Goal: Navigation & Orientation: Find specific page/section

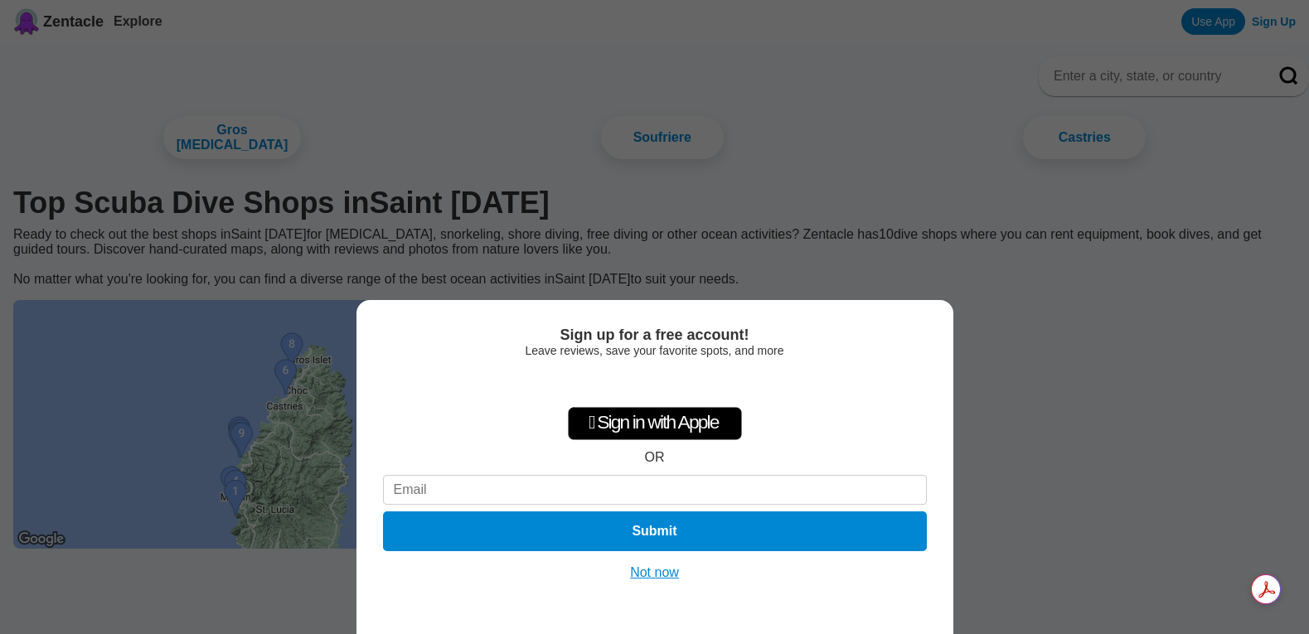
click at [669, 574] on button "Not now" at bounding box center [654, 572] width 59 height 17
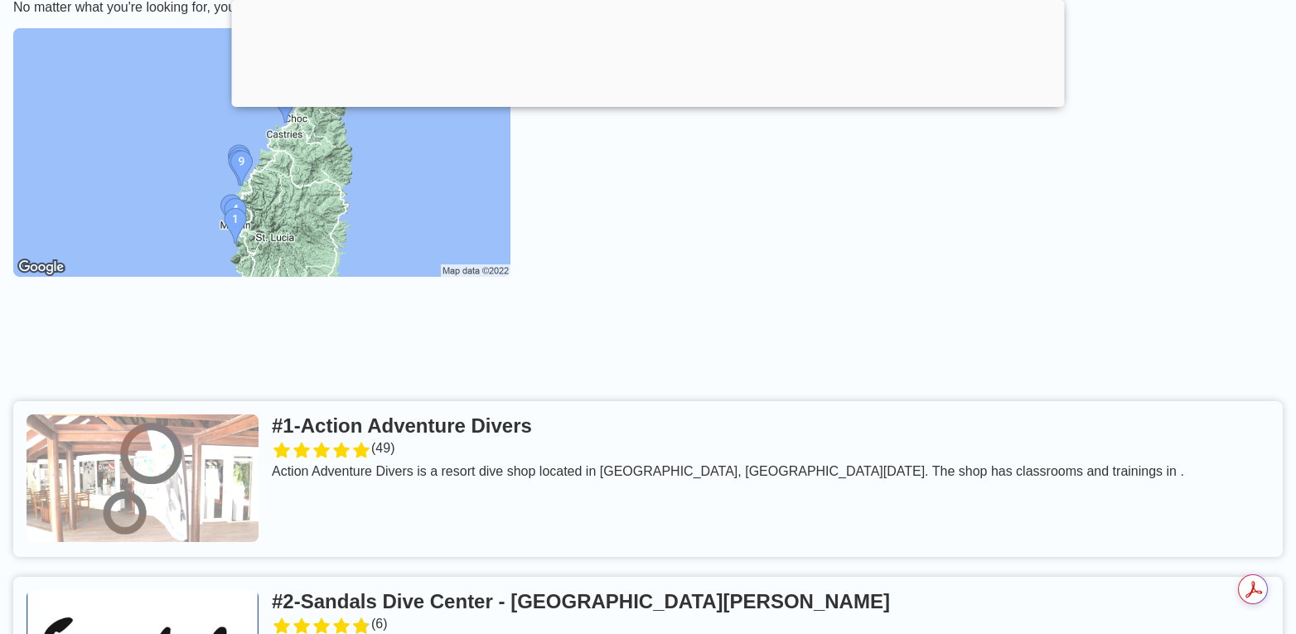
scroll to position [166, 0]
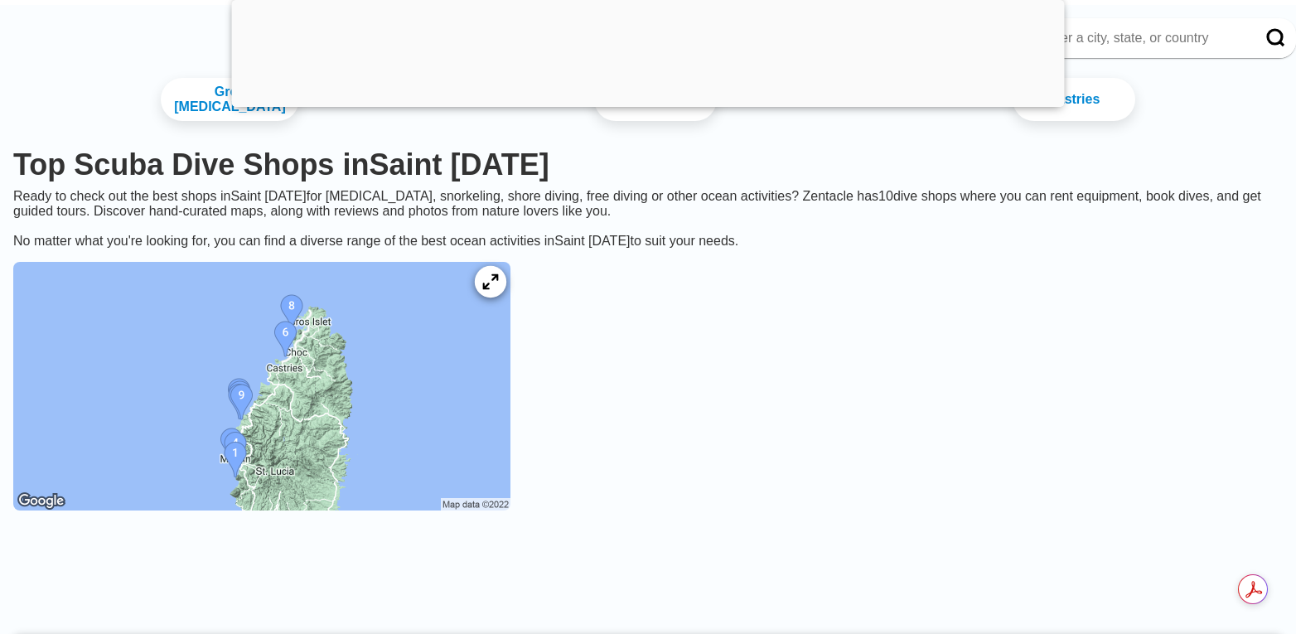
click at [498, 284] on icon at bounding box center [490, 282] width 16 height 16
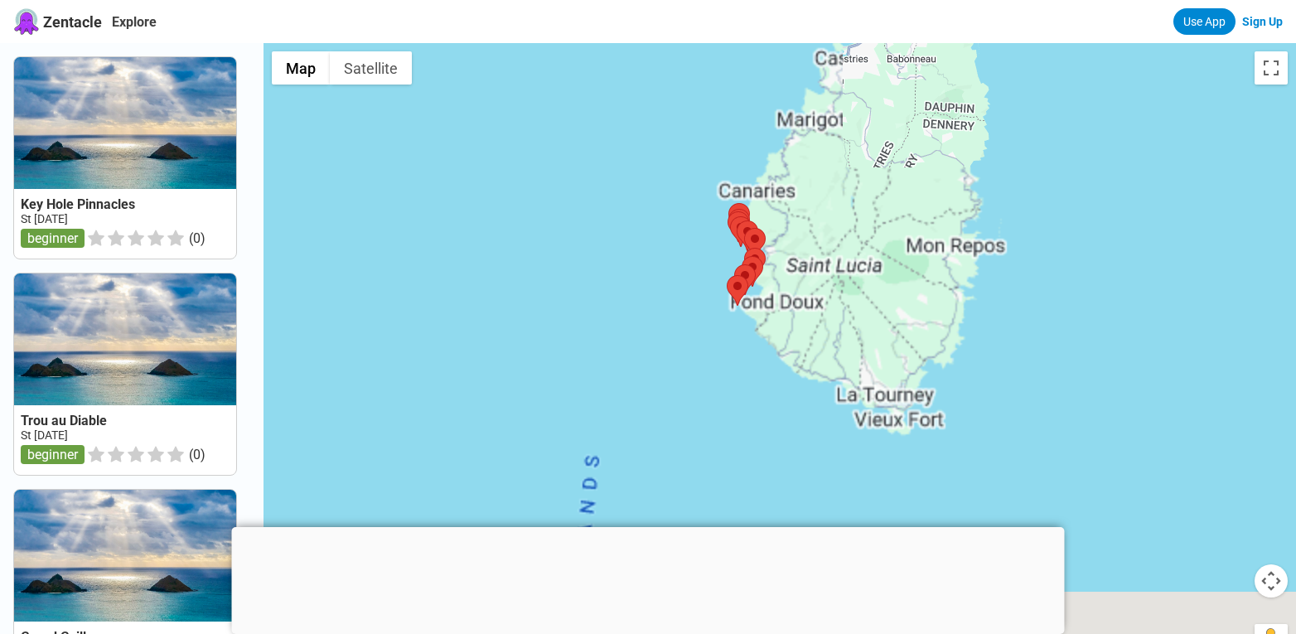
drag, startPoint x: 617, startPoint y: 351, endPoint x: 903, endPoint y: 263, distance: 299.4
click at [903, 263] on div at bounding box center [780, 360] width 1033 height 634
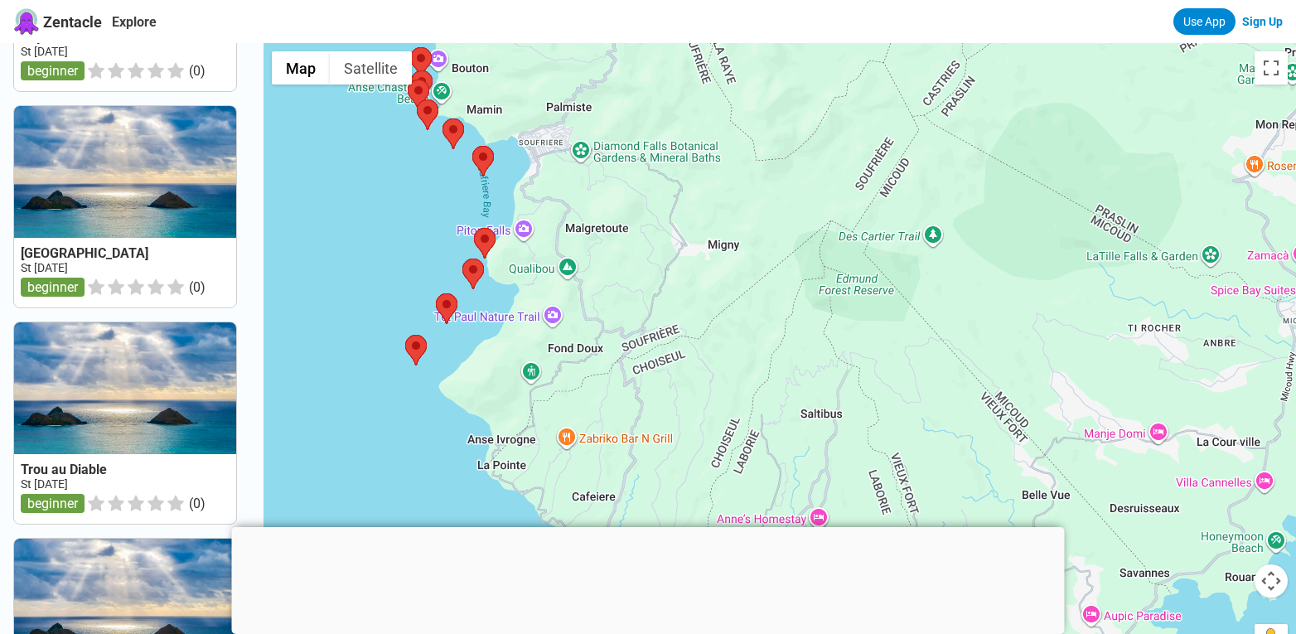
scroll to position [829, 0]
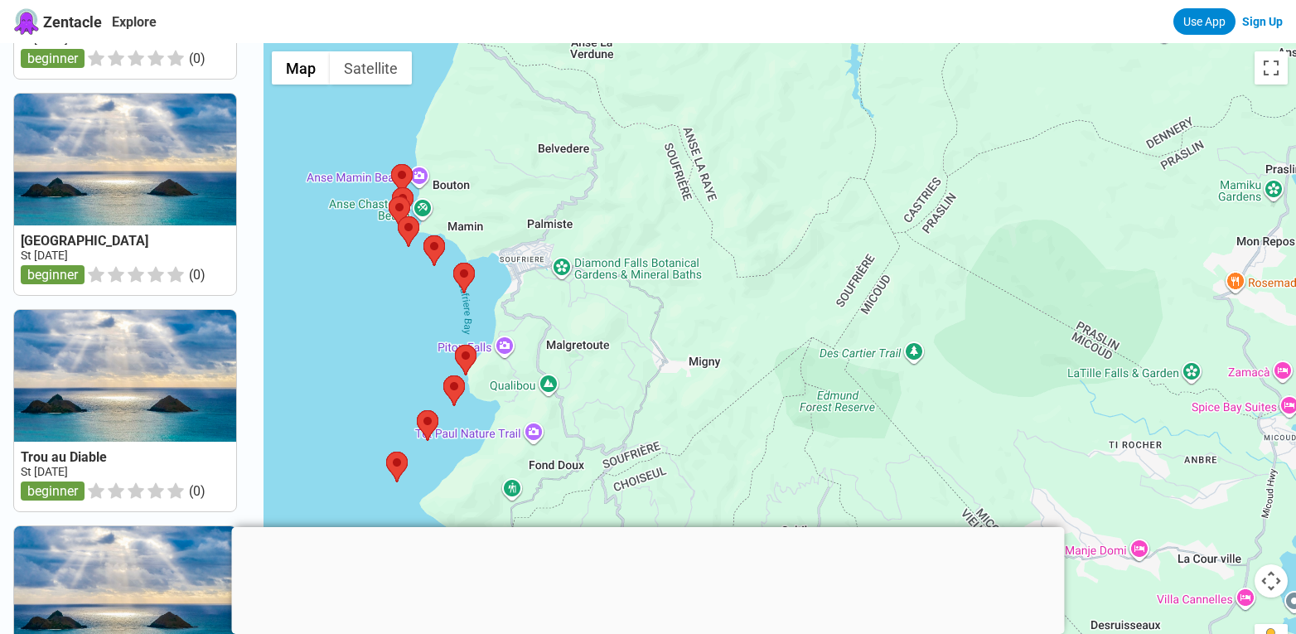
drag, startPoint x: 354, startPoint y: 278, endPoint x: 334, endPoint y: 410, distance: 134.1
click at [334, 410] on div at bounding box center [780, 360] width 1033 height 634
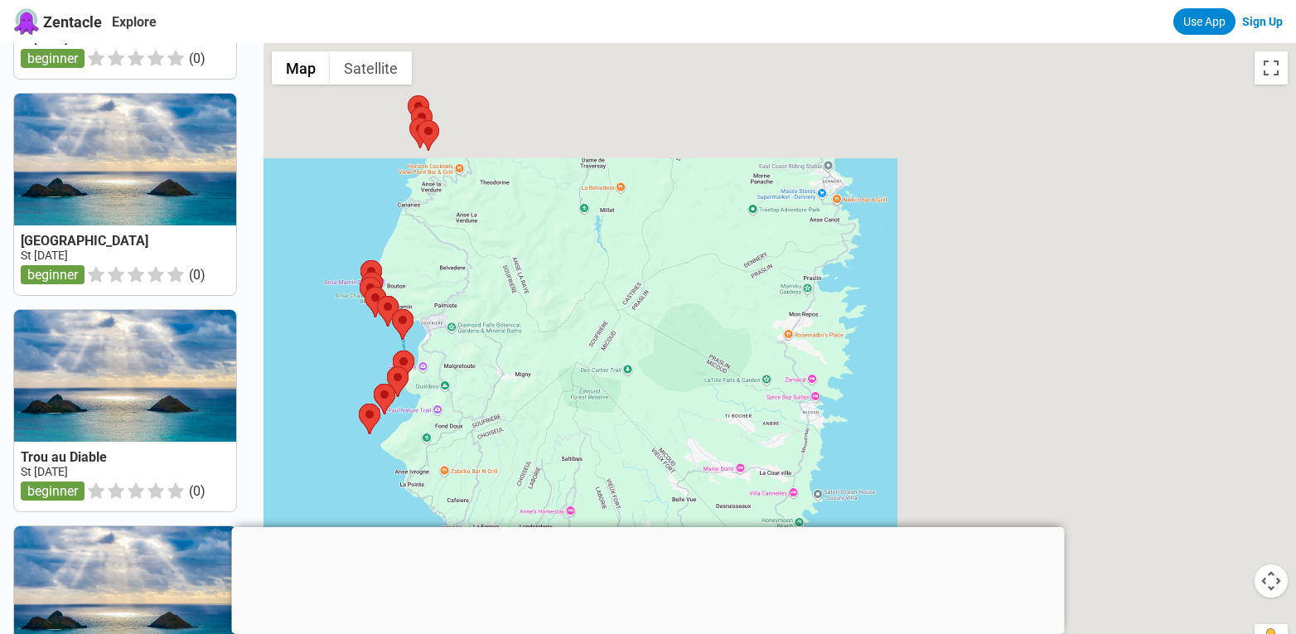
scroll to position [388, 0]
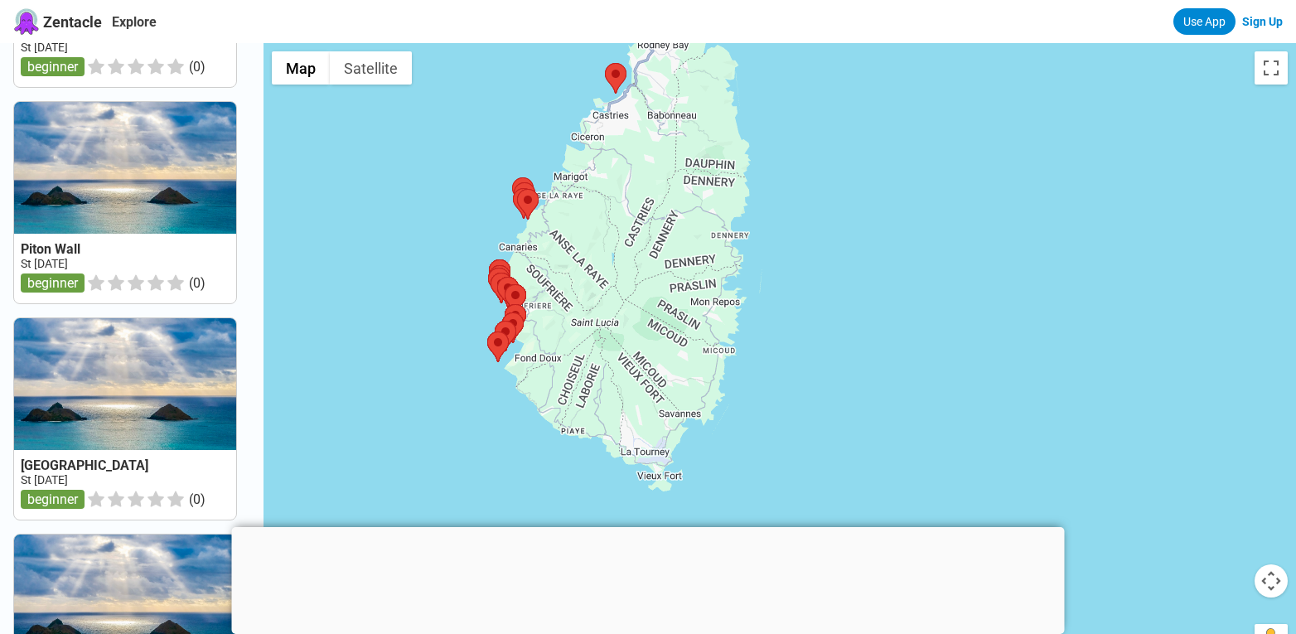
drag, startPoint x: 501, startPoint y: 335, endPoint x: 572, endPoint y: 312, distance: 74.2
click at [572, 312] on div at bounding box center [780, 360] width 1033 height 634
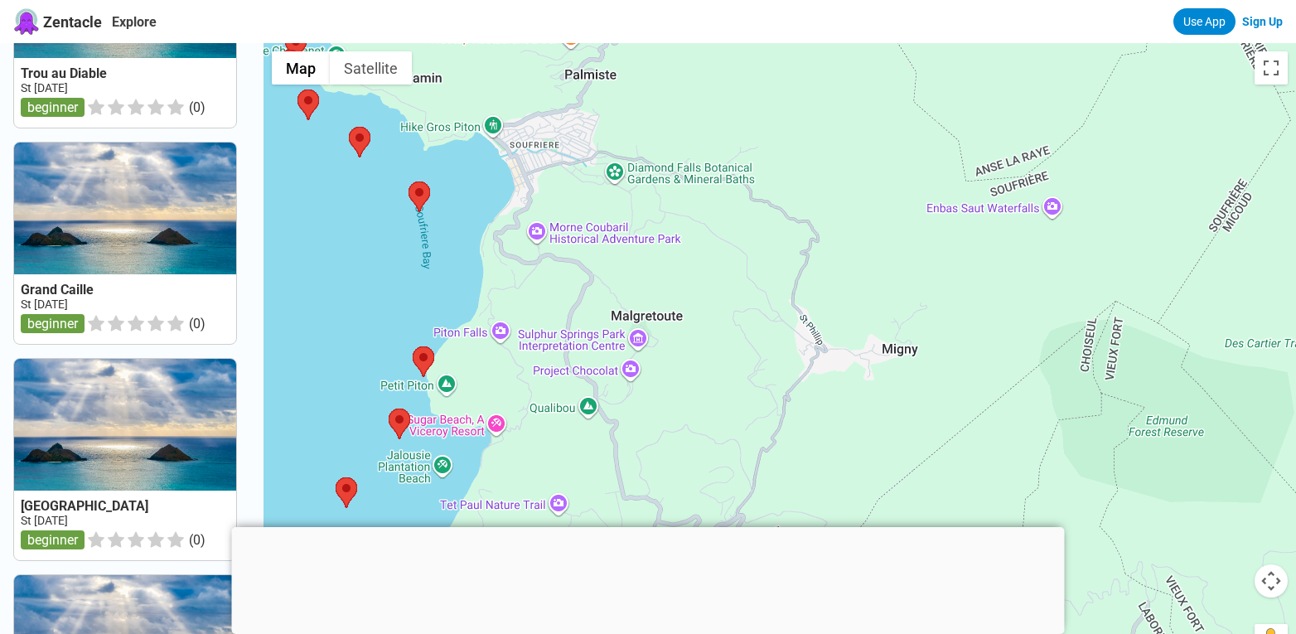
scroll to position [1245, 0]
